Goal: Find specific page/section: Find specific page/section

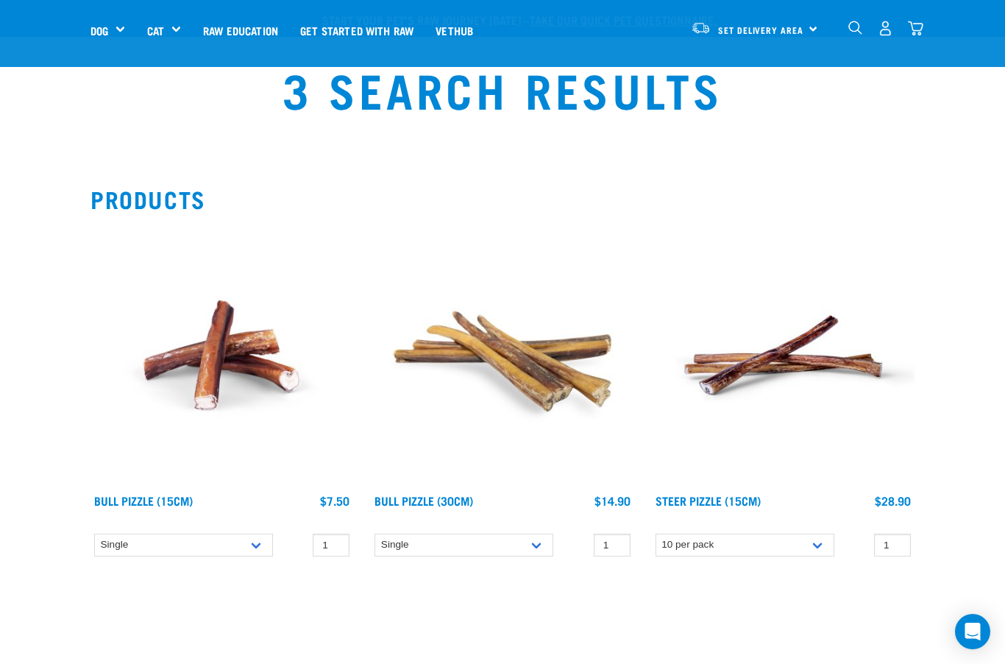
select select "682006"
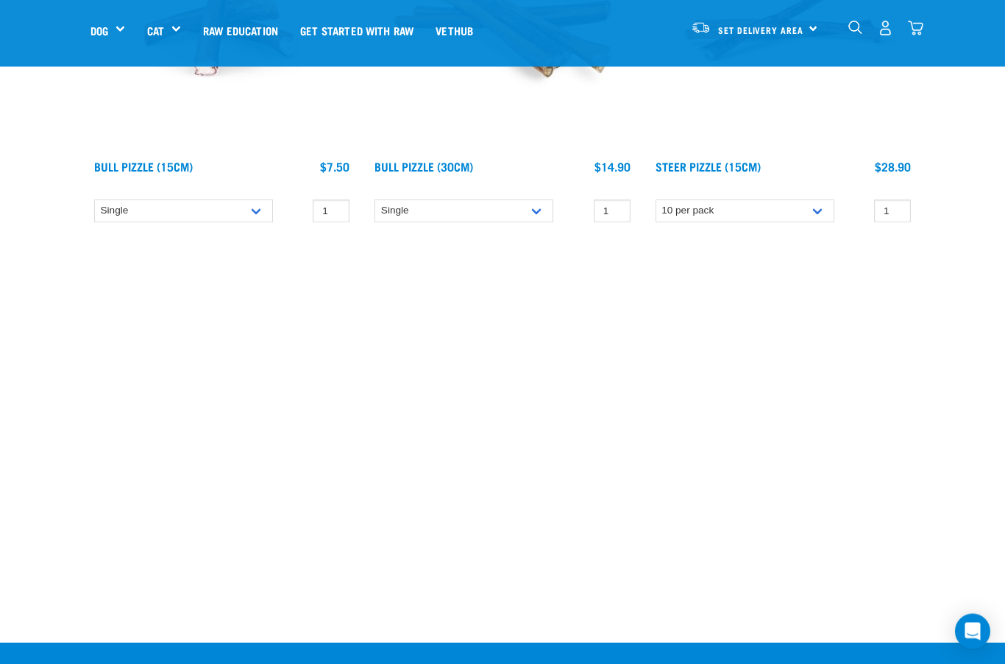
scroll to position [340, 0]
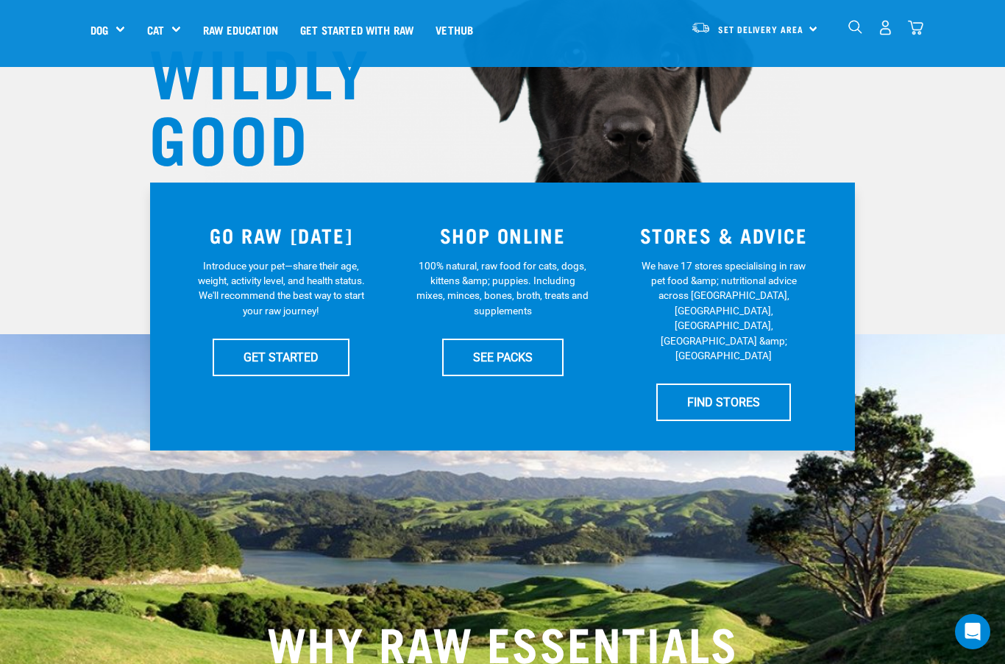
scroll to position [185, 0]
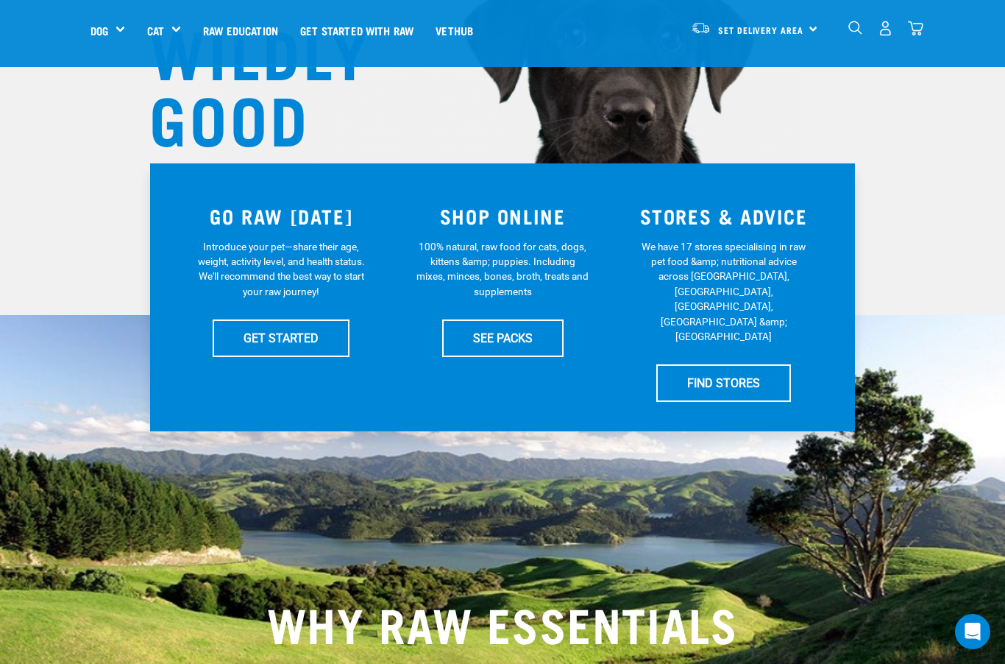
click at [729, 364] on link "FIND STORES" at bounding box center [723, 382] width 135 height 37
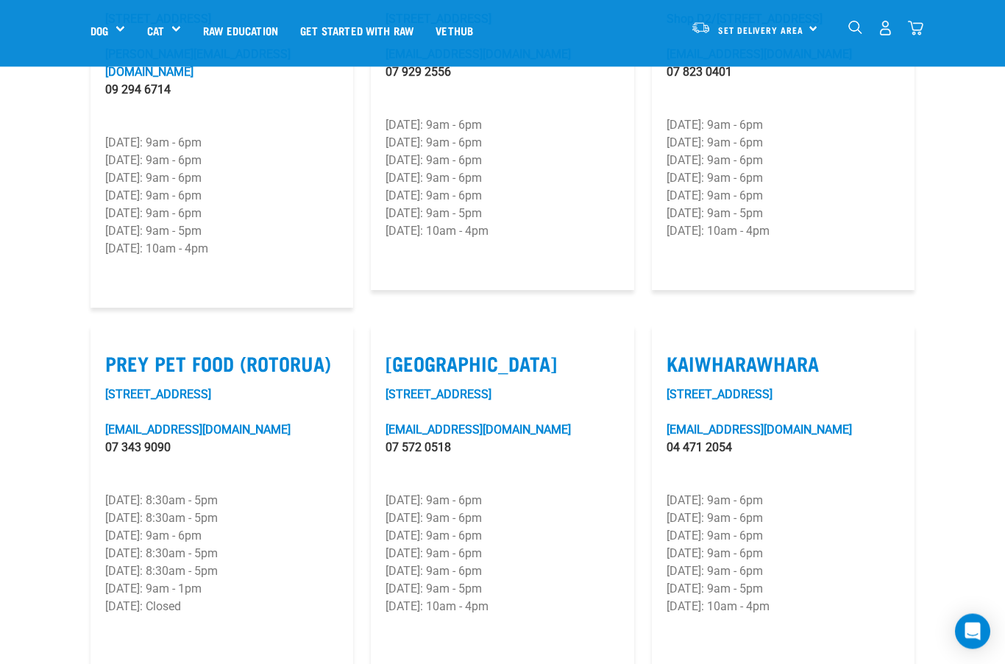
scroll to position [1646, 0]
click at [728, 352] on label "Kaiwharawhara" at bounding box center [783, 363] width 233 height 23
click at [676, 340] on input "Kaiwharawhara" at bounding box center [672, 345] width 10 height 10
click at [792, 352] on label "Kaiwharawhara" at bounding box center [783, 363] width 233 height 23
click at [676, 347] on input "Kaiwharawhara" at bounding box center [672, 345] width 10 height 10
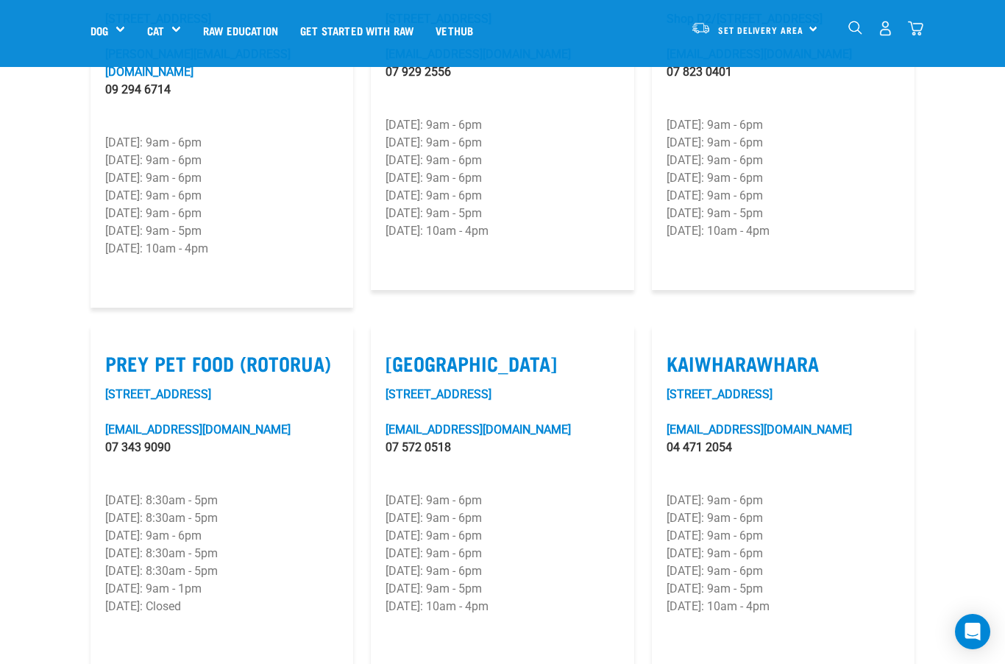
click at [852, 352] on label "Kaiwharawhara" at bounding box center [783, 363] width 233 height 23
click at [676, 341] on input "Kaiwharawhara" at bounding box center [672, 345] width 10 height 10
click at [814, 352] on label "Kaiwharawhara" at bounding box center [783, 363] width 233 height 23
click at [676, 341] on input "Kaiwharawhara" at bounding box center [672, 345] width 10 height 10
click at [828, 352] on label "Kaiwharawhara" at bounding box center [783, 363] width 233 height 23
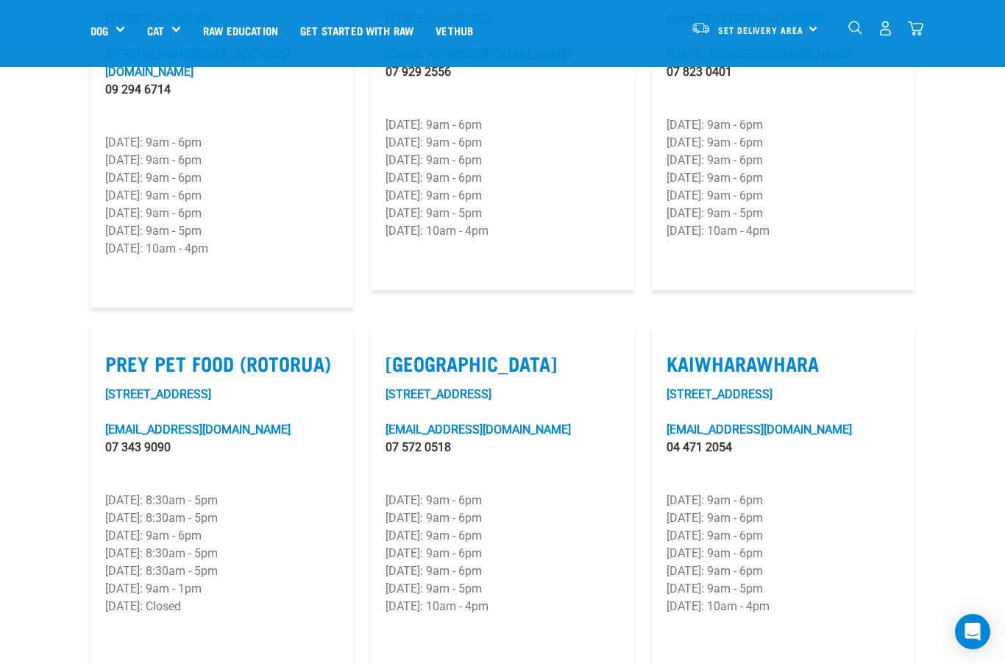
click at [676, 348] on input "Kaiwharawhara" at bounding box center [672, 345] width 10 height 10
checkbox input "true"
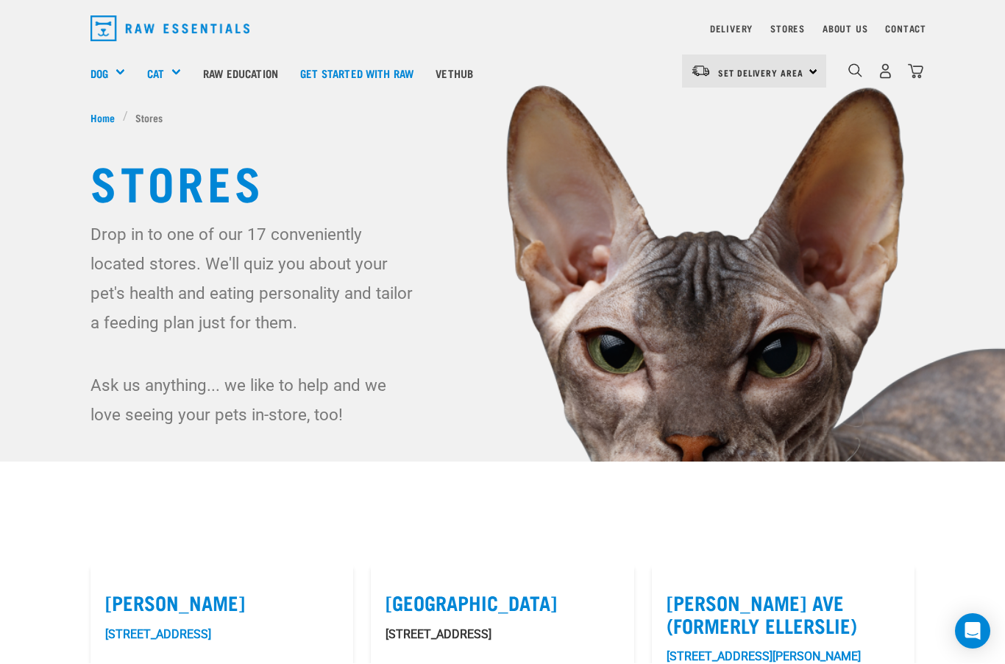
scroll to position [0, 0]
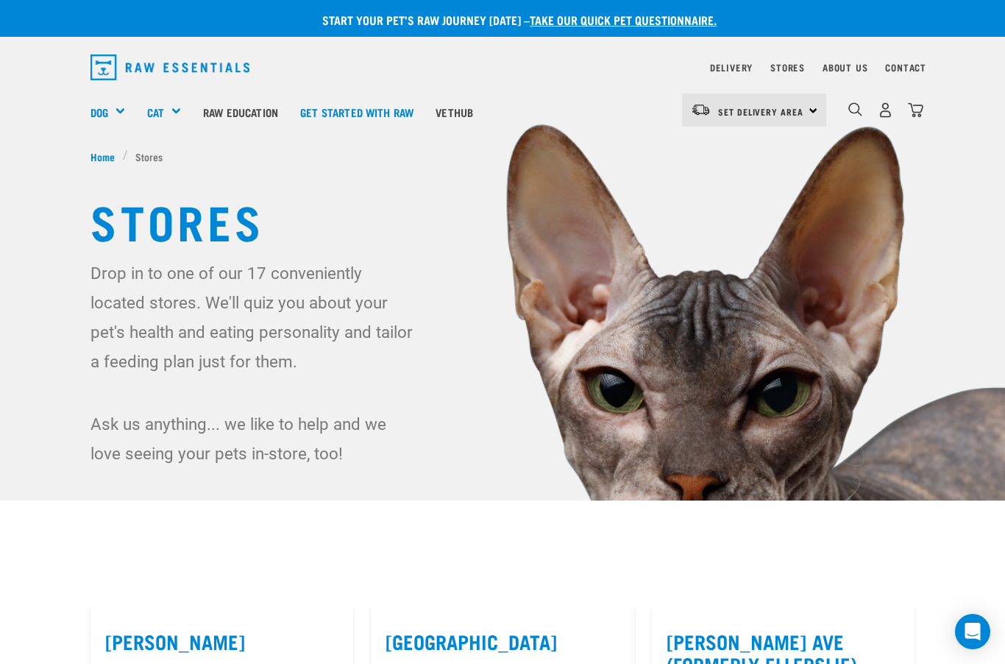
click at [484, 102] on link "Vethub" at bounding box center [455, 111] width 60 height 59
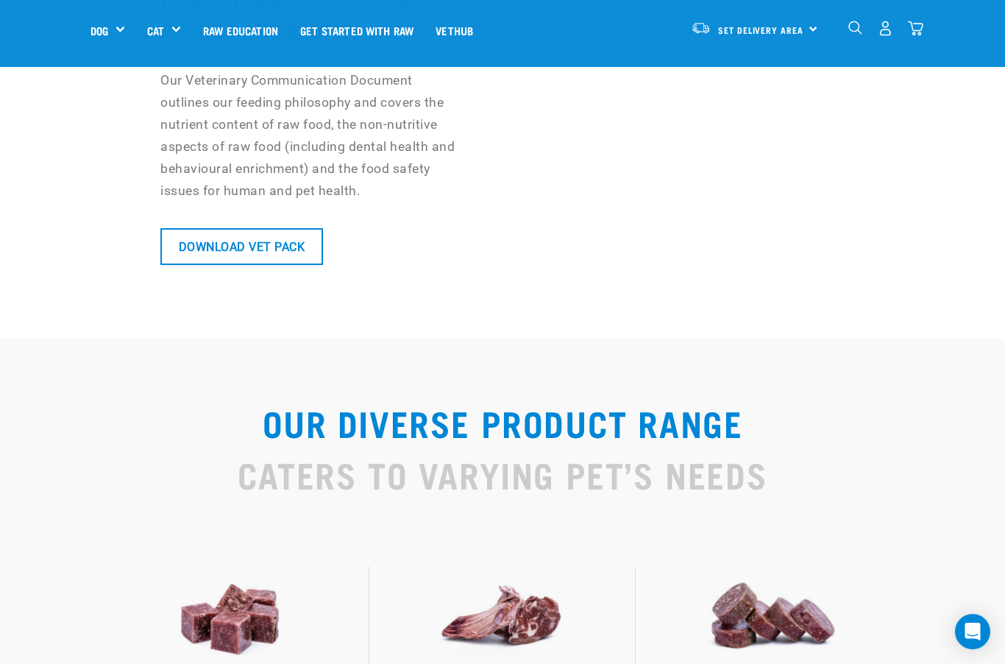
scroll to position [1532, 0]
